Goal: Information Seeking & Learning: Compare options

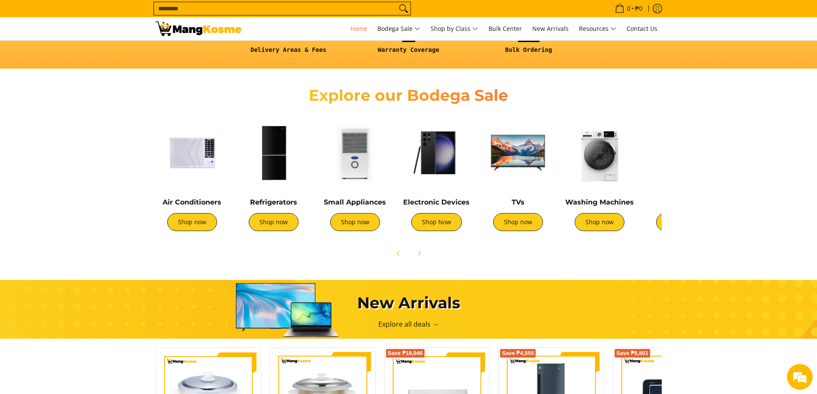
scroll to position [0, 341]
click at [201, 152] on img at bounding box center [192, 152] width 73 height 73
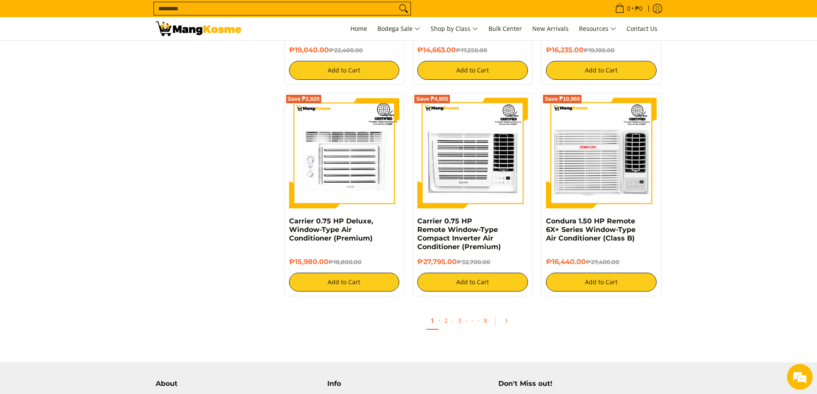
scroll to position [1673, 0]
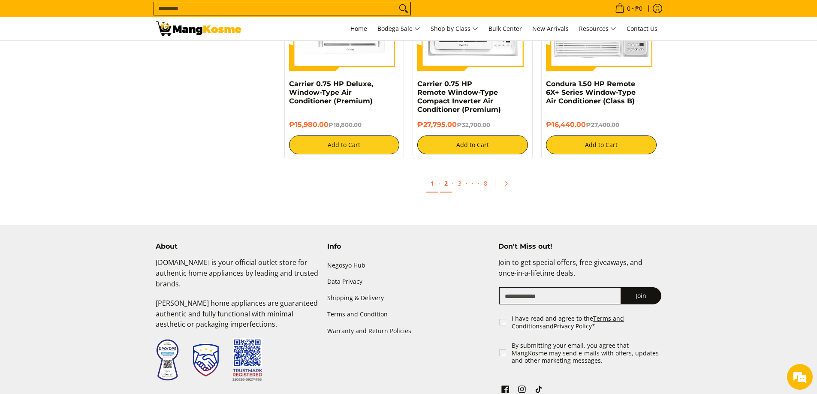
click at [446, 181] on link "2" at bounding box center [446, 184] width 12 height 18
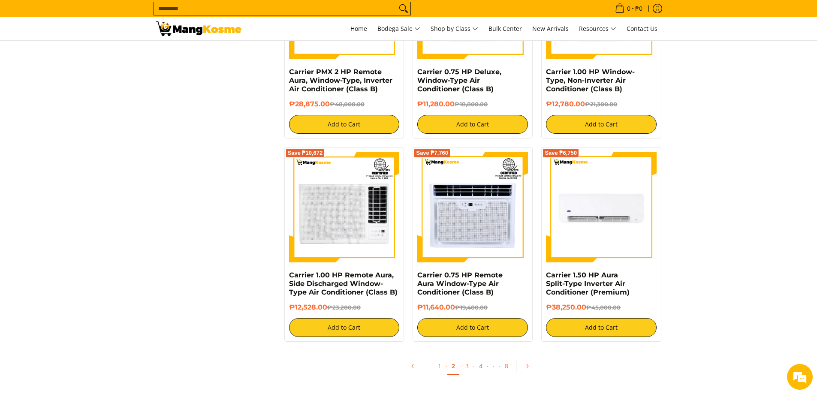
scroll to position [1630, 0]
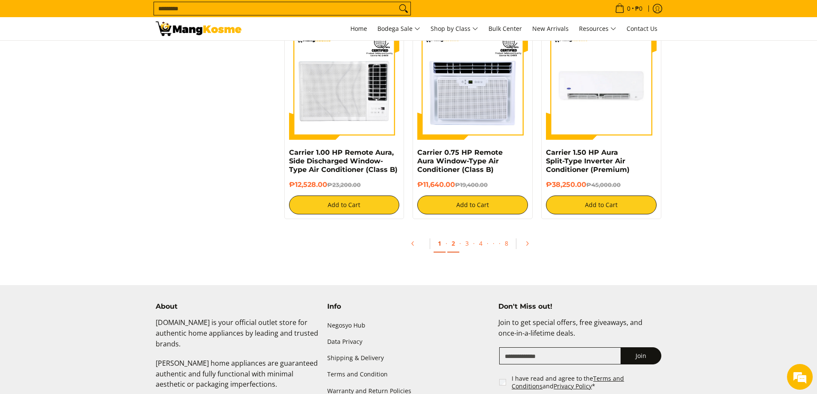
click at [438, 245] on link "1" at bounding box center [440, 244] width 12 height 18
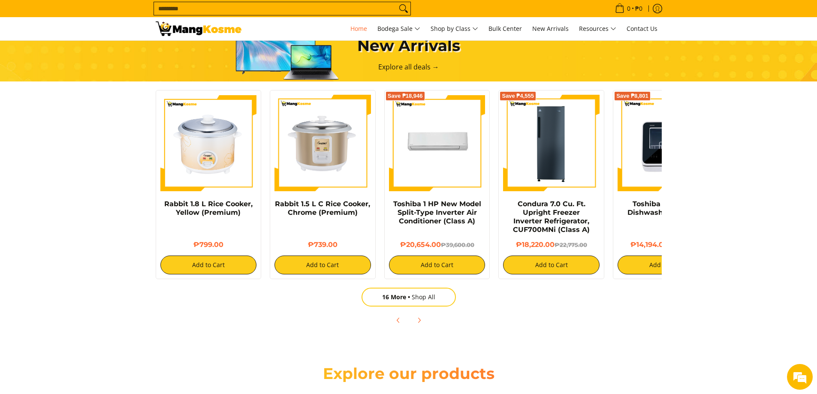
scroll to position [0, 682]
click at [781, 166] on section "New Arrivals Explore all deals → Rabbit 1.8 L Rice Cooker, Yellow (Premium) ₱79…" at bounding box center [408, 176] width 817 height 325
click at [689, 154] on section "New Arrivals Explore all deals → Rabbit 1.8 L Rice Cooker, Yellow (Premium) ₱79…" at bounding box center [408, 176] width 817 height 325
click at [418, 321] on icon "Next" at bounding box center [419, 320] width 7 height 7
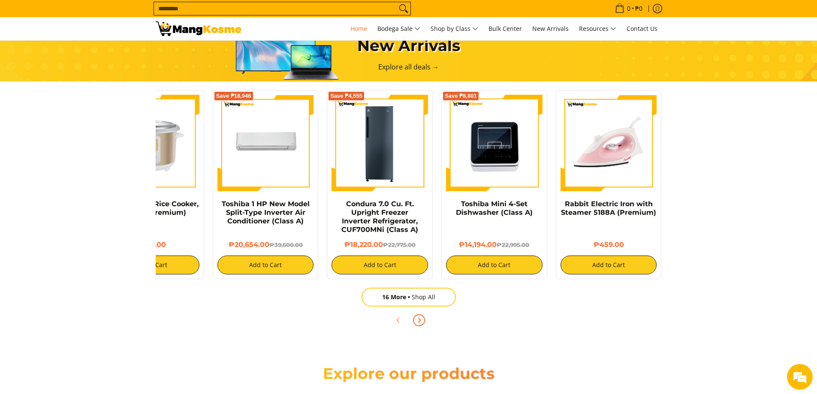
scroll to position [0, 0]
click at [398, 323] on icon "Previous" at bounding box center [398, 320] width 7 height 7
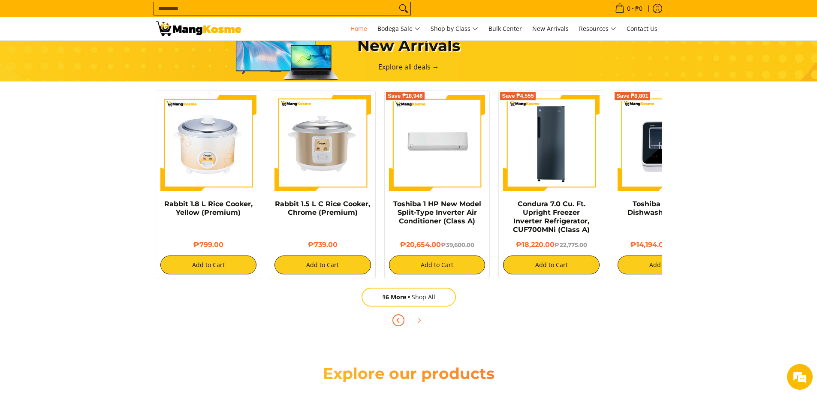
click at [398, 323] on icon "Previous" at bounding box center [398, 320] width 7 height 7
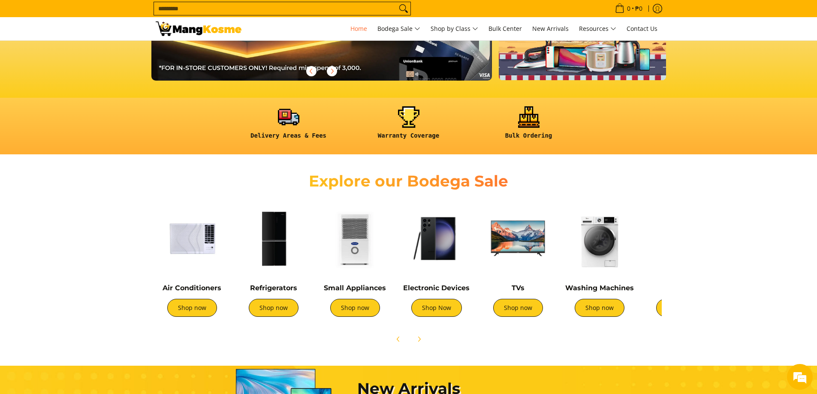
scroll to position [257, 0]
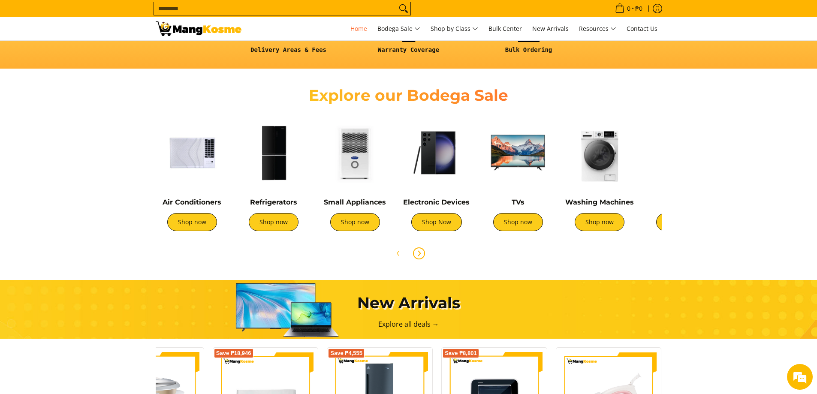
click at [417, 254] on icon "Next" at bounding box center [419, 253] width 7 height 7
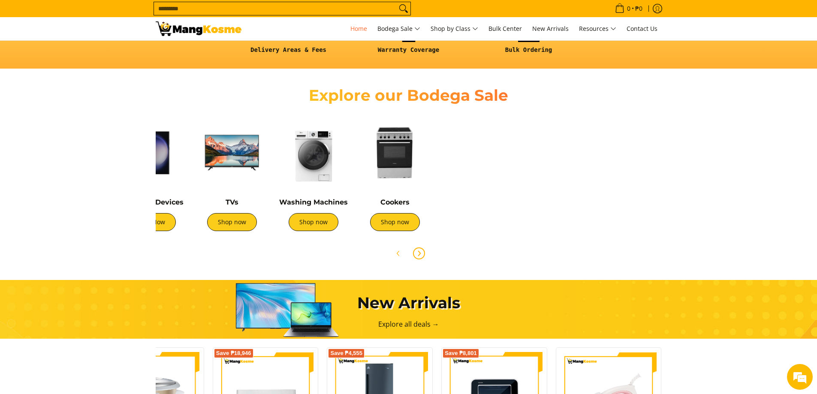
scroll to position [0, 682]
click at [397, 158] on img at bounding box center [395, 152] width 73 height 73
